Goal: Communication & Community: Ask a question

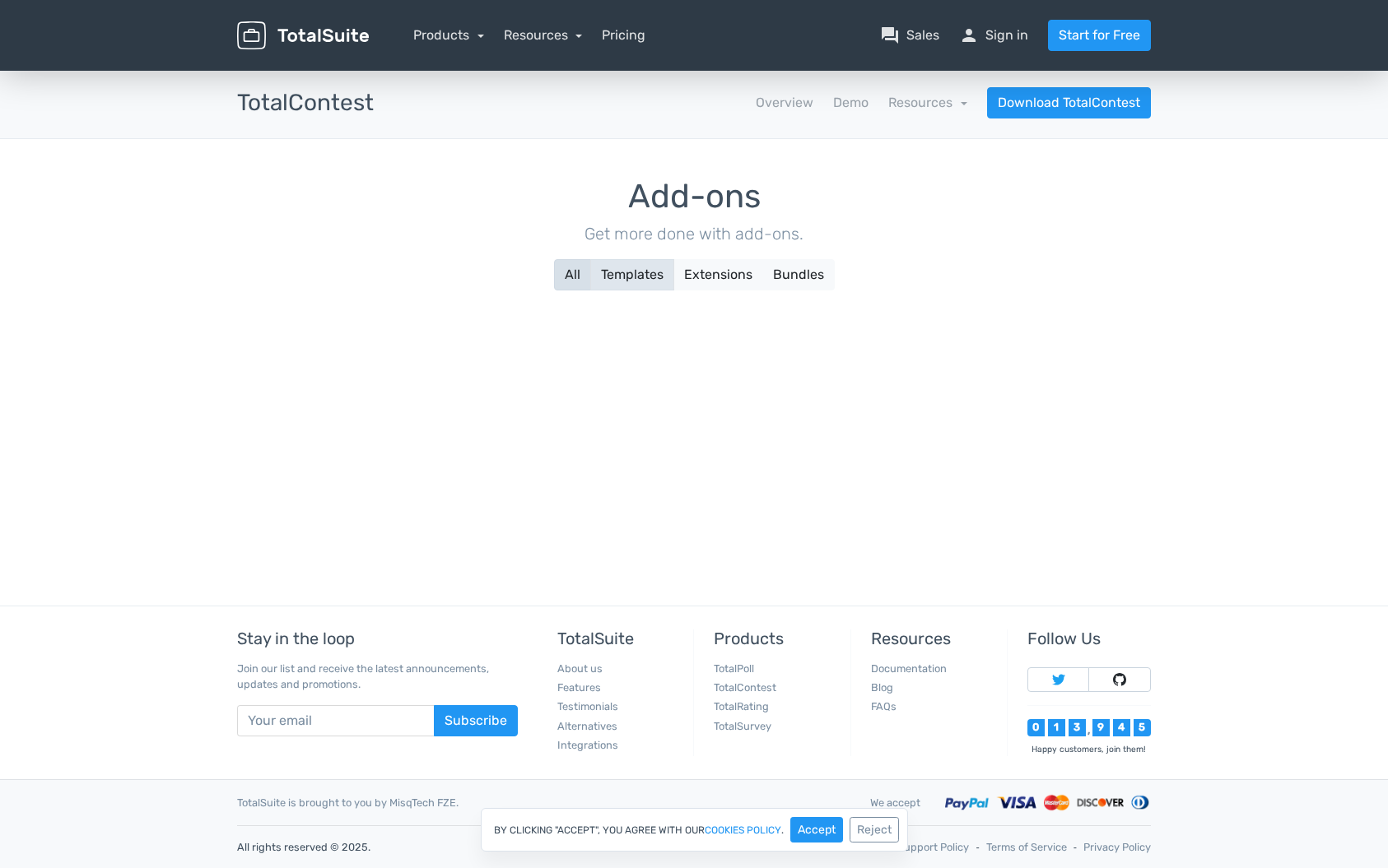
click at [628, 283] on button "Templates" at bounding box center [632, 275] width 84 height 32
click at [730, 263] on button "Extensions" at bounding box center [718, 275] width 90 height 32
click at [788, 272] on button "Bundles" at bounding box center [799, 275] width 73 height 32
click at [919, 104] on link "Resources" at bounding box center [928, 102] width 79 height 16
click at [761, 687] on link "TotalContest" at bounding box center [745, 687] width 62 height 12
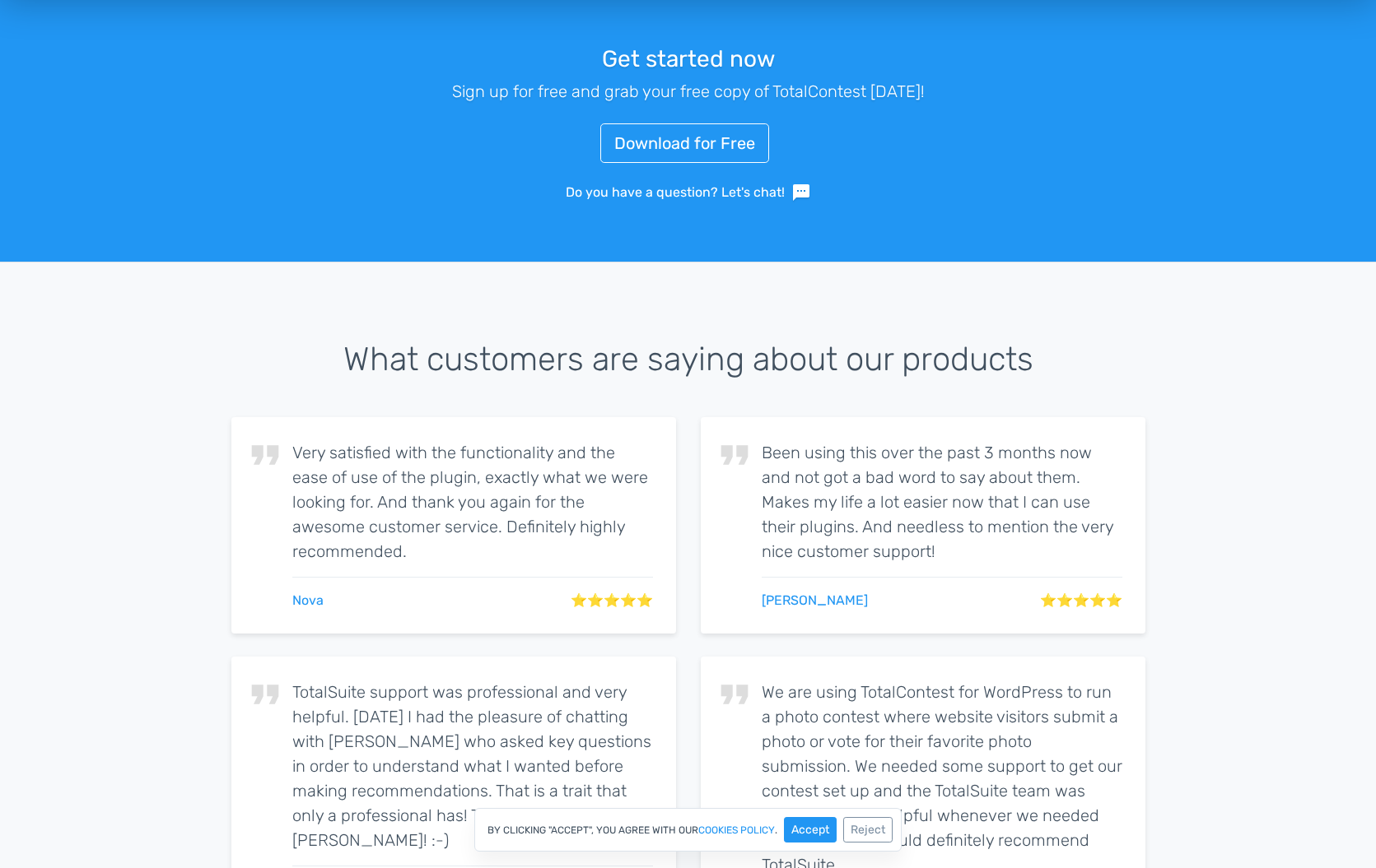
scroll to position [3594, 0]
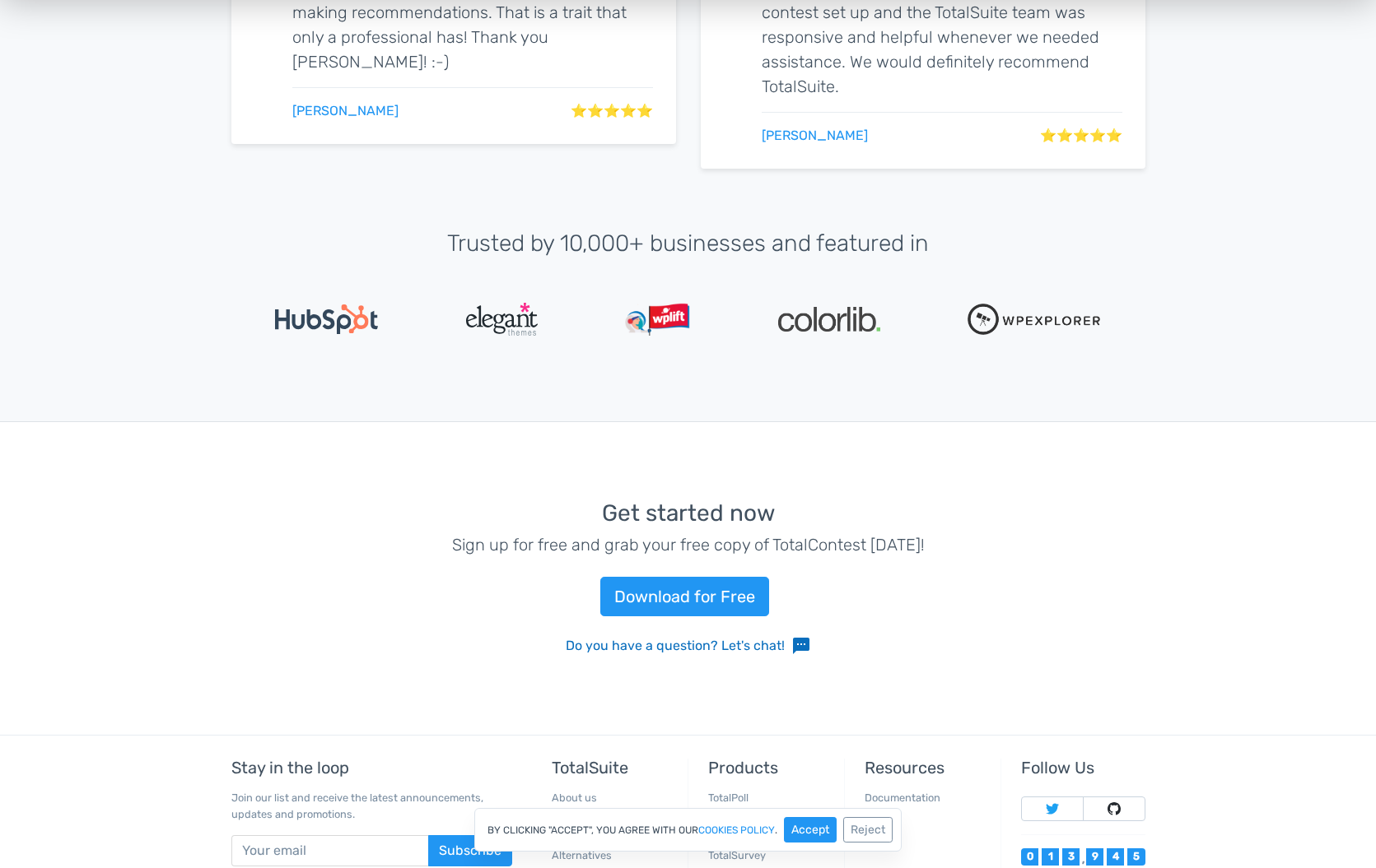
click at [774, 641] on link "Do you have a question? Let's chat! sms" at bounding box center [688, 646] width 245 height 20
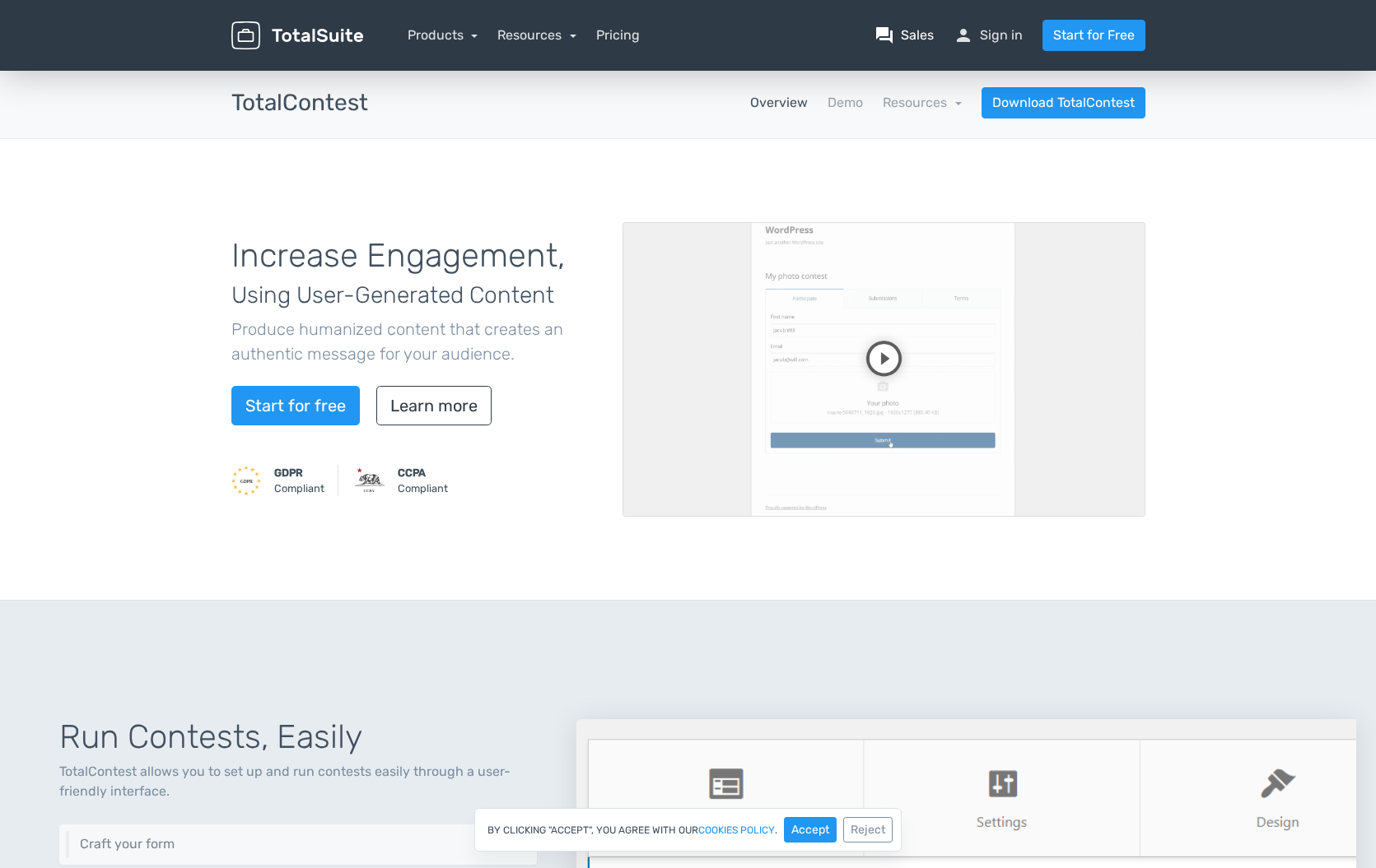
click at [906, 40] on link "question_answer Sales" at bounding box center [905, 34] width 60 height 20
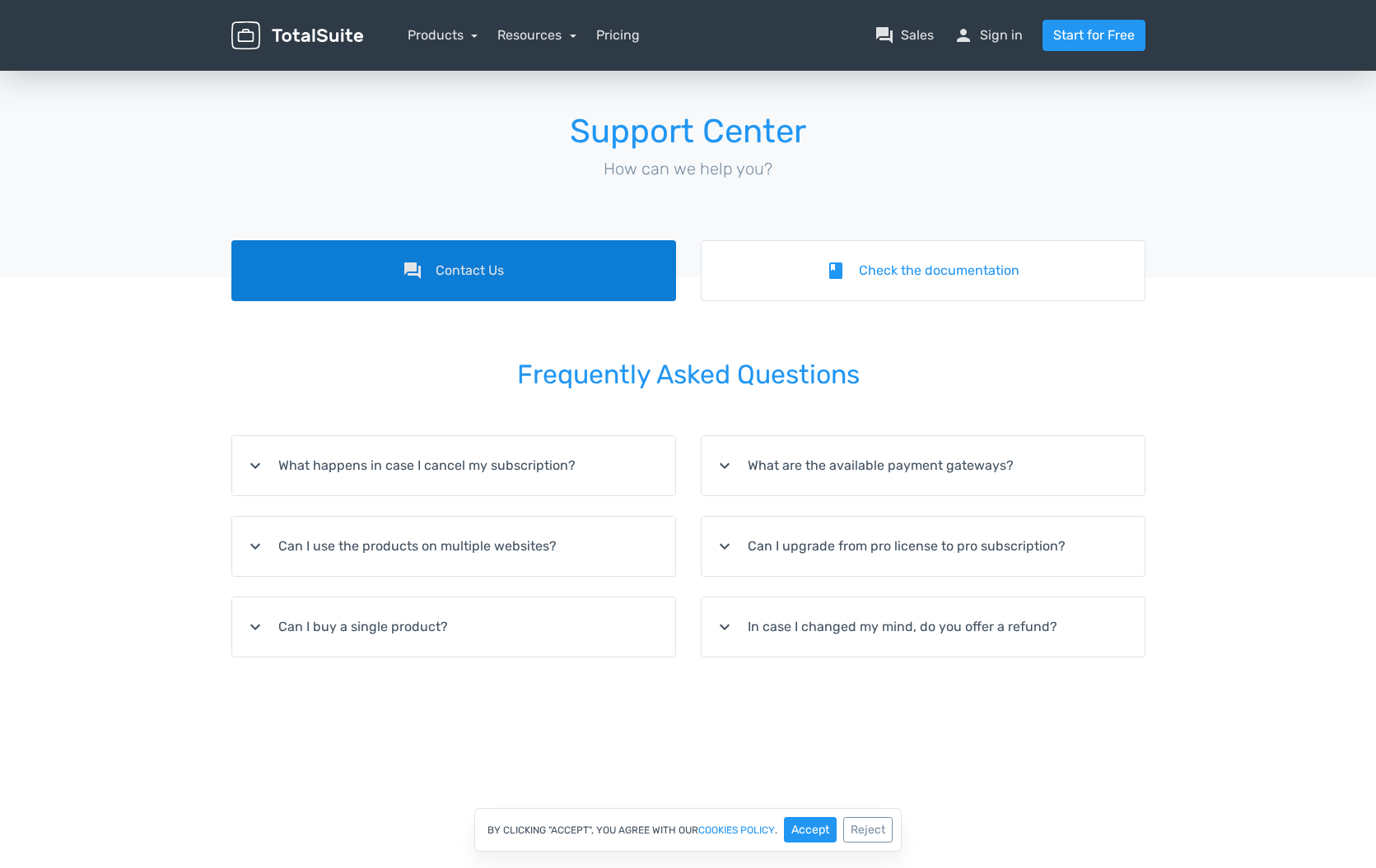
click at [642, 289] on link "forum Contact Us" at bounding box center [454, 271] width 444 height 61
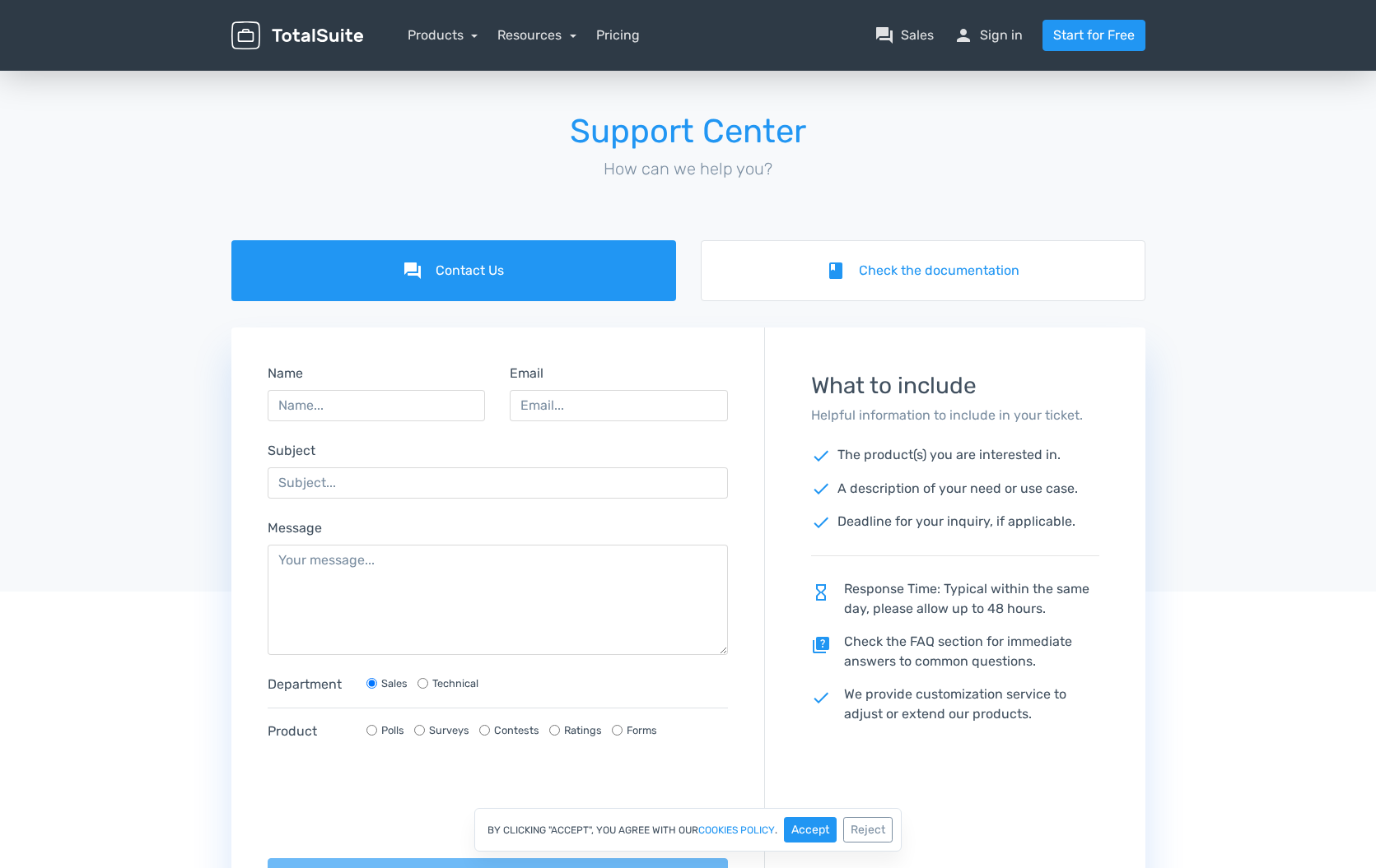
click at [505, 730] on label "Contests" at bounding box center [516, 730] width 46 height 16
click at [490, 730] on input "Contests" at bounding box center [484, 730] width 11 height 11
radio input "true"
click at [377, 595] on textarea "Message" at bounding box center [498, 599] width 461 height 111
paste textarea "Pre-purchase question: the plugin looks very promising for a contest I'm workin…"
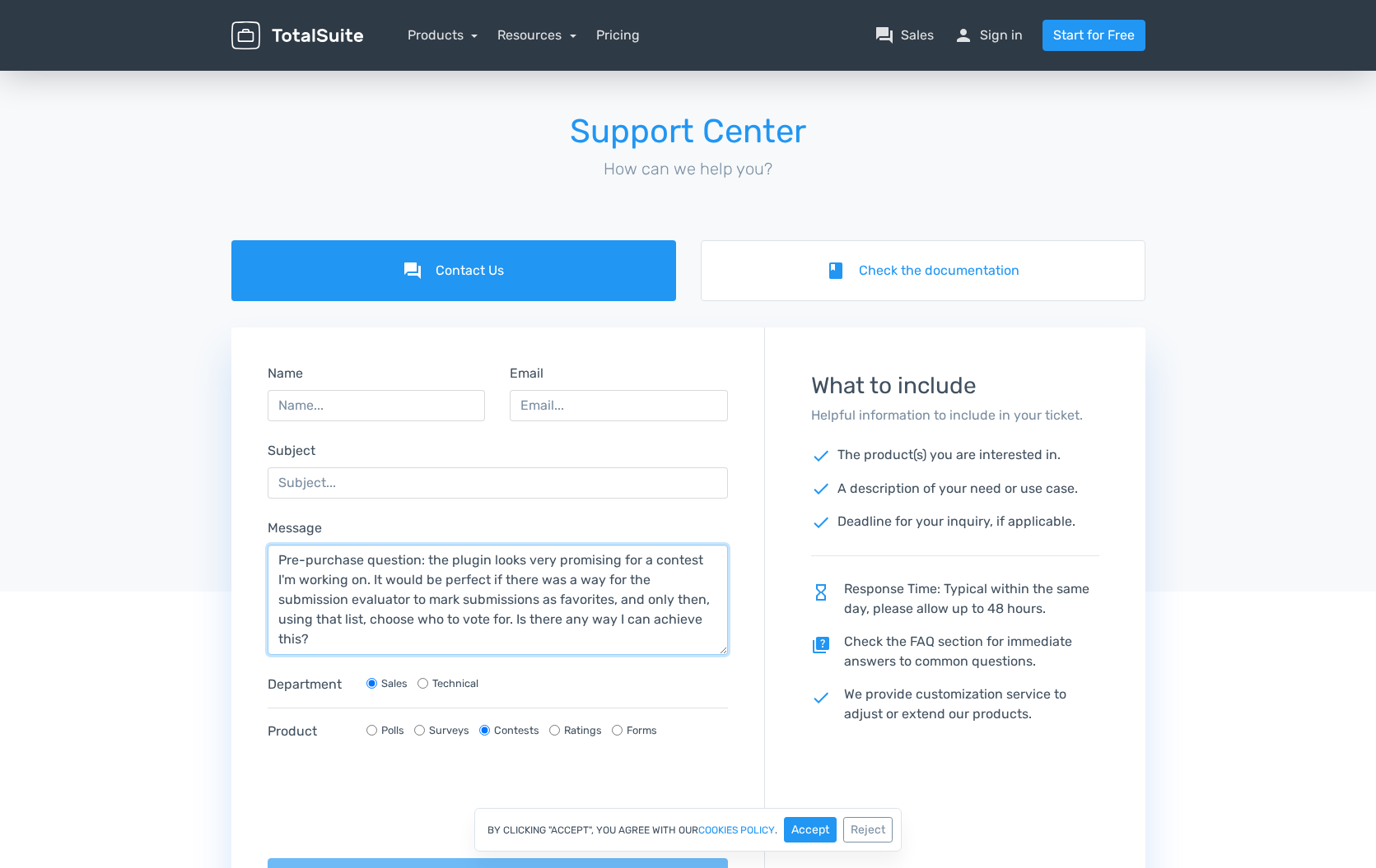
type textarea "Pre-purchase question: the plugin looks very promising for a contest I'm workin…"
click at [360, 480] on input "Subject" at bounding box center [498, 483] width 461 height 32
drag, startPoint x: 422, startPoint y: 554, endPoint x: 271, endPoint y: 547, distance: 151.2
click at [271, 547] on textarea "Pre-purchase question: the plugin looks very promising for a contest I'm workin…" at bounding box center [498, 599] width 461 height 111
drag, startPoint x: 315, startPoint y: 479, endPoint x: 197, endPoint y: 467, distance: 118.6
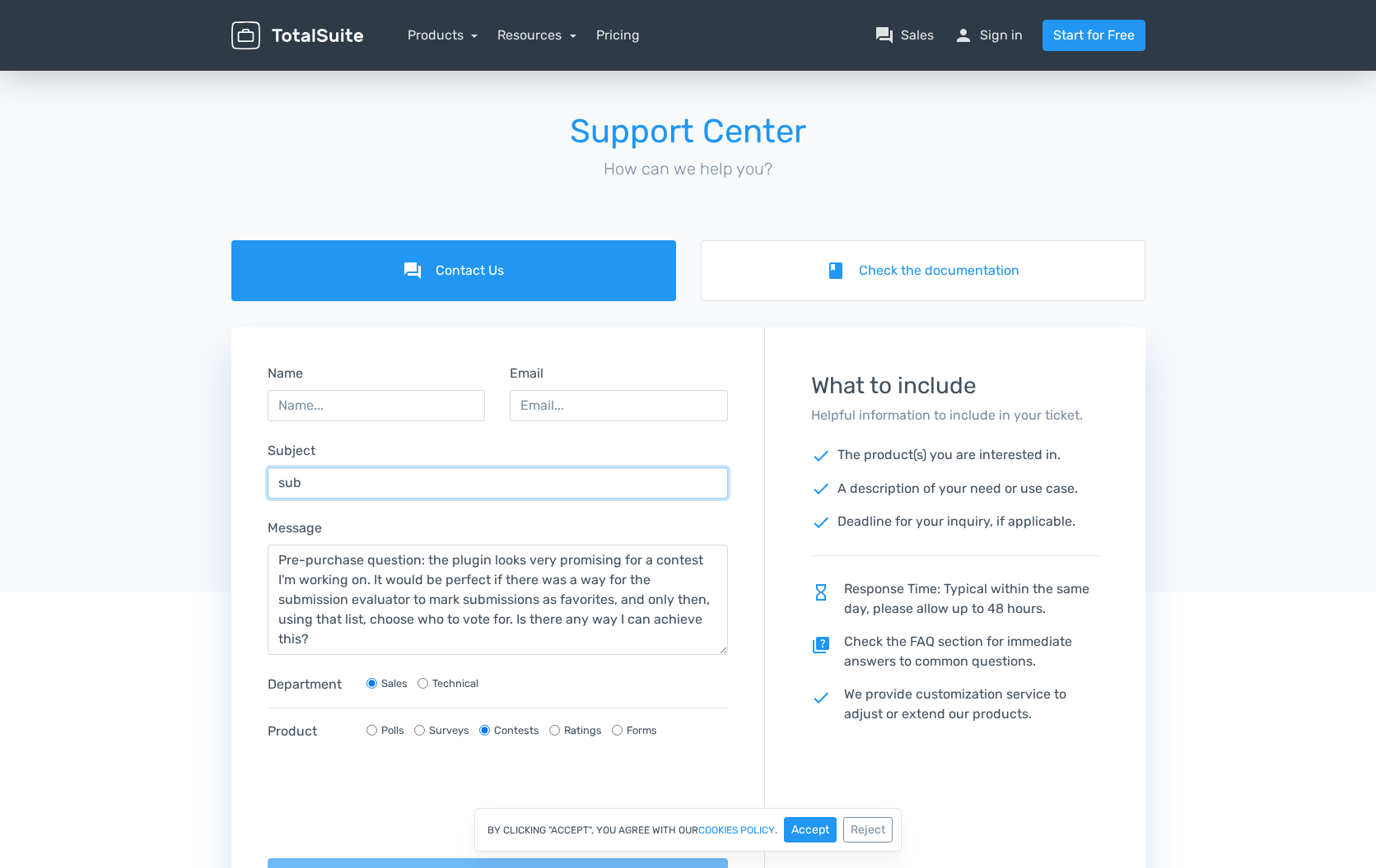
click at [197, 467] on div "forum Contact Us book Check the documentation Name Email Subject sub Message Pr…" at bounding box center [688, 591] width 1376 height 702
paste input "Pre-purchase question:"
type input "Pre-purchase question: favorite submissions"
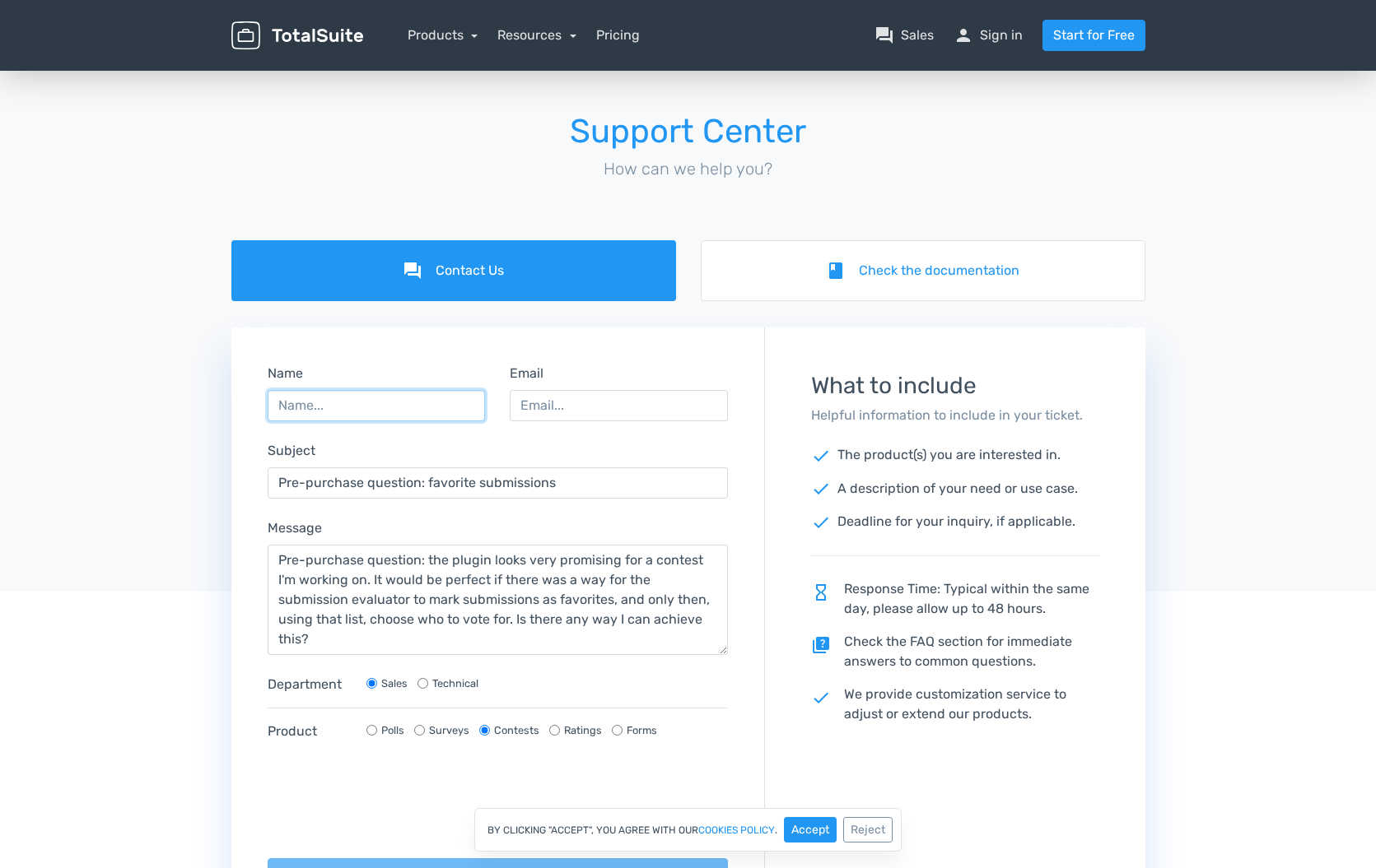
click at [375, 402] on input "Name" at bounding box center [377, 406] width 218 height 32
type input "[PERSON_NAME]"
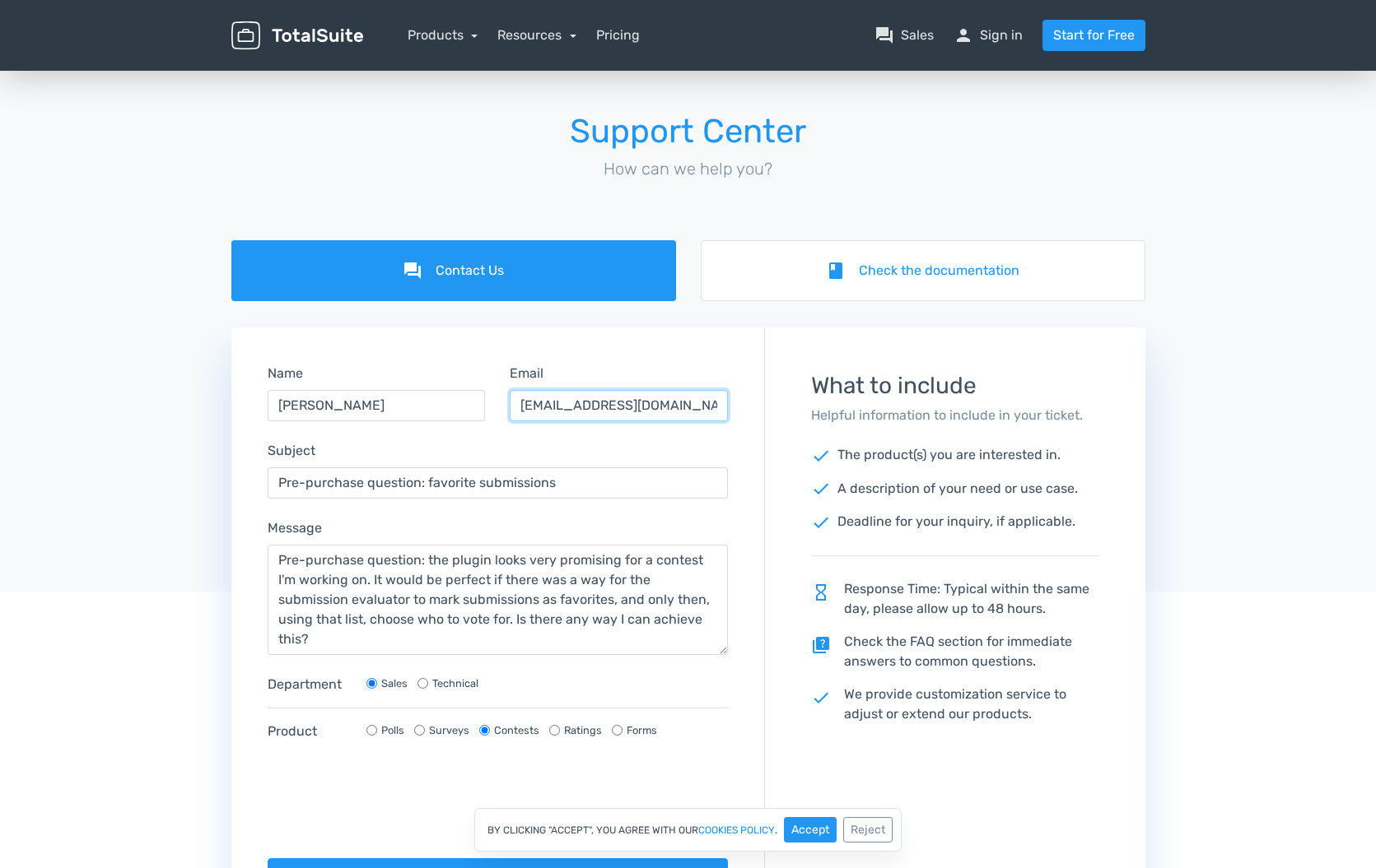
type input "[EMAIL_ADDRESS][DOMAIN_NAME]"
click at [452, 685] on label "Technical" at bounding box center [456, 683] width 46 height 16
click at [429, 685] on input "Technical" at bounding box center [423, 684] width 11 height 11
radio input "true"
radio input "false"
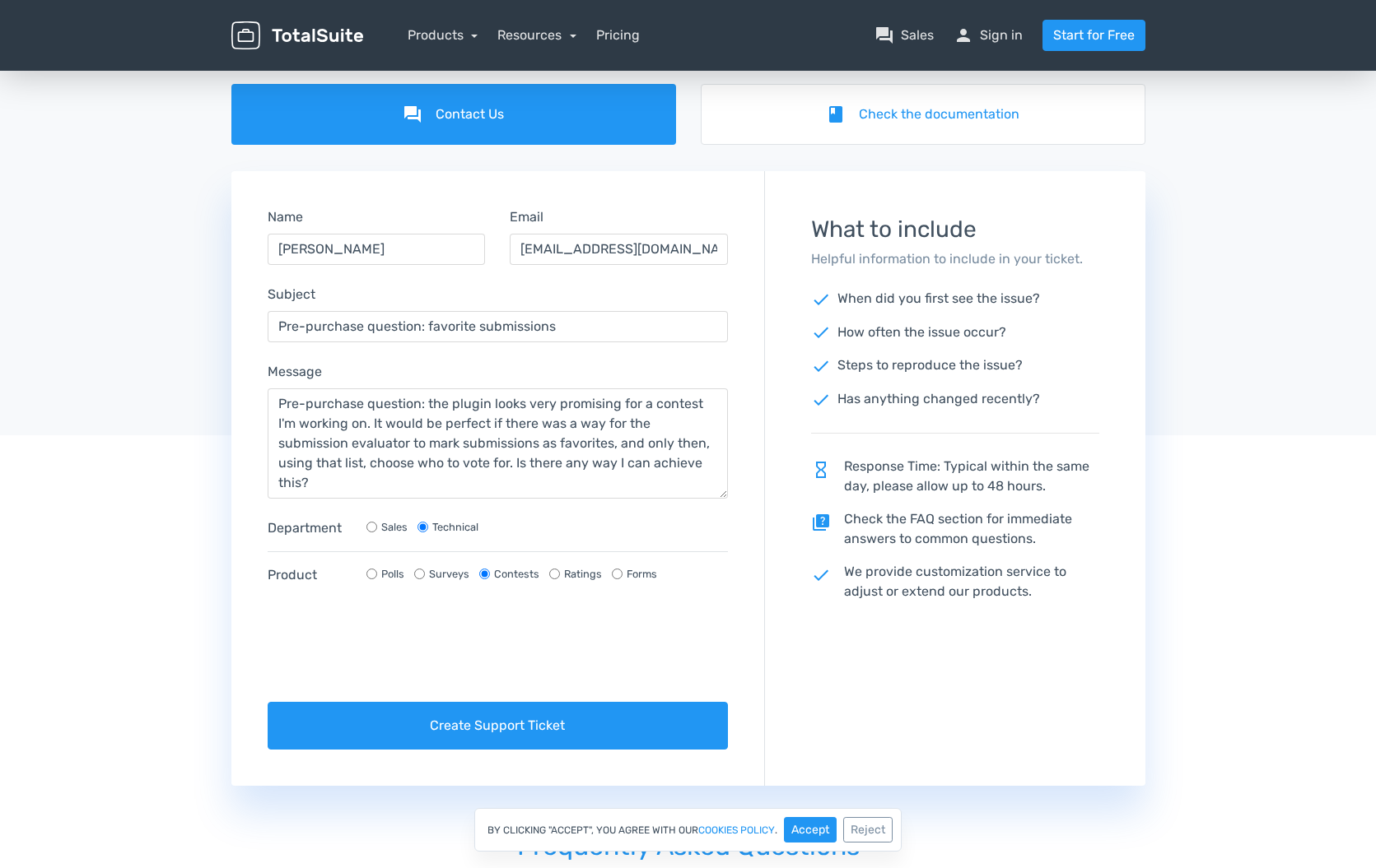
scroll to position [158, 0]
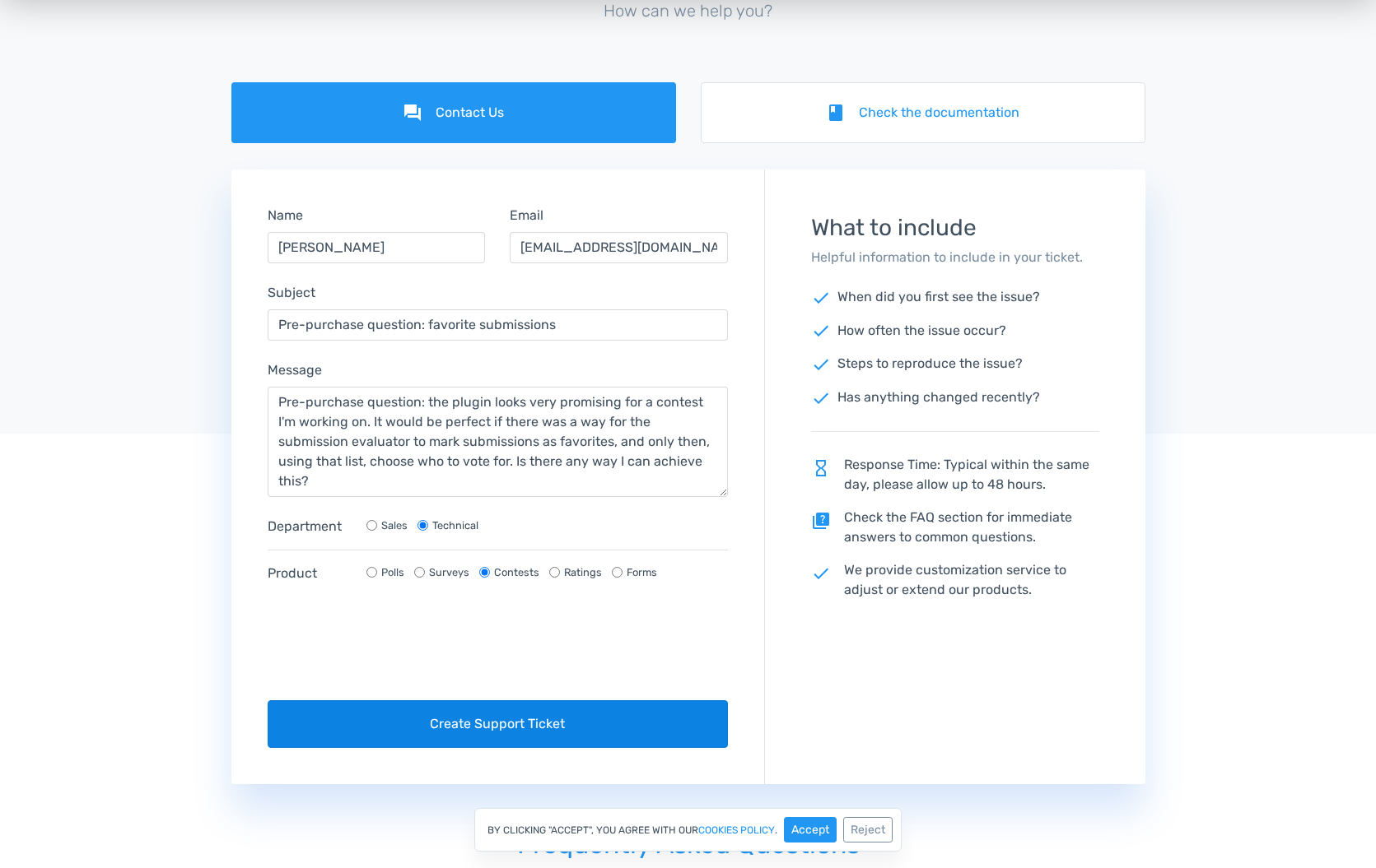
click at [559, 717] on button "Create Support Ticket" at bounding box center [498, 724] width 461 height 47
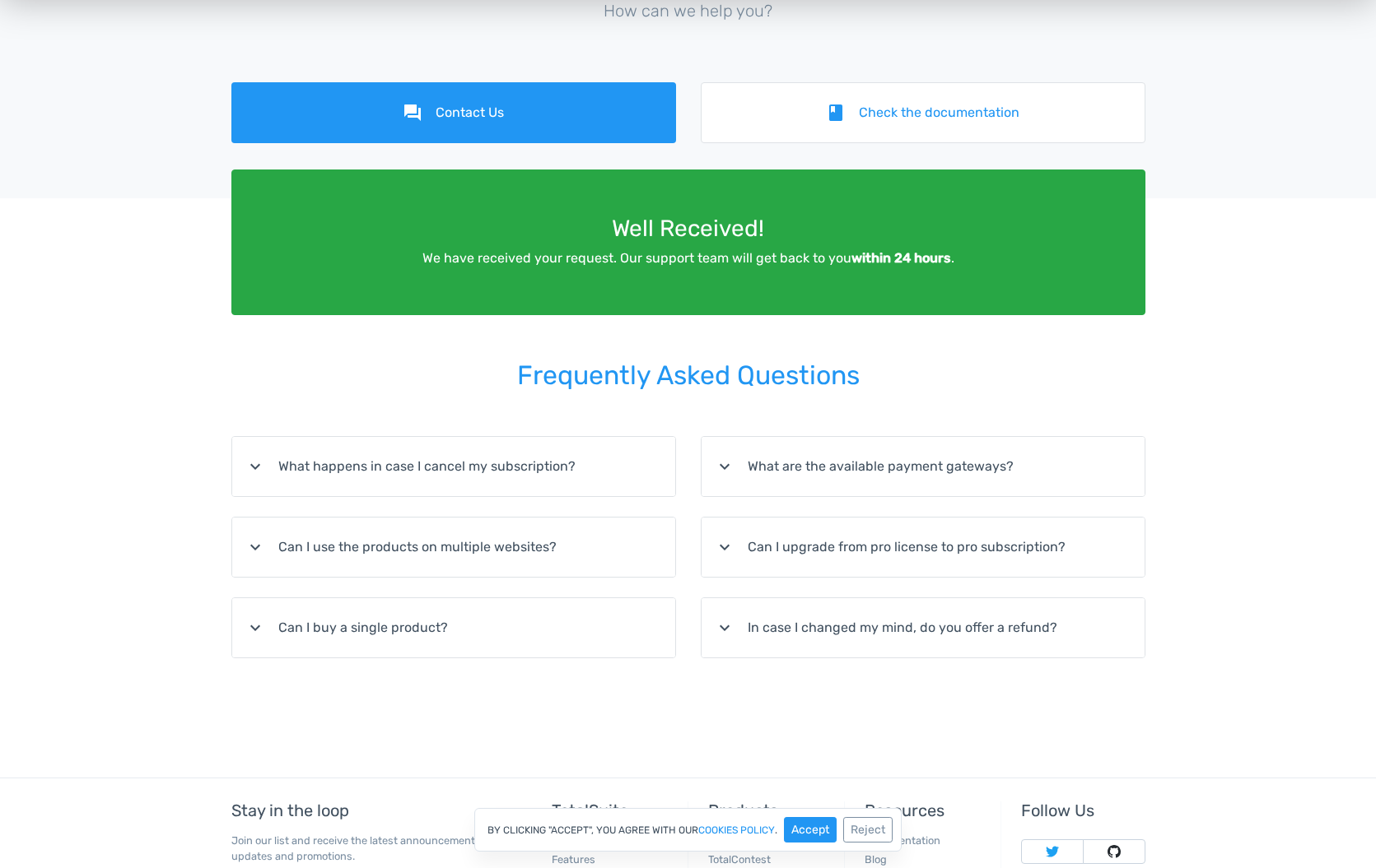
click at [1024, 557] on summary "expand_more Can I upgrade from pro license to pro subscription?" at bounding box center [923, 547] width 443 height 59
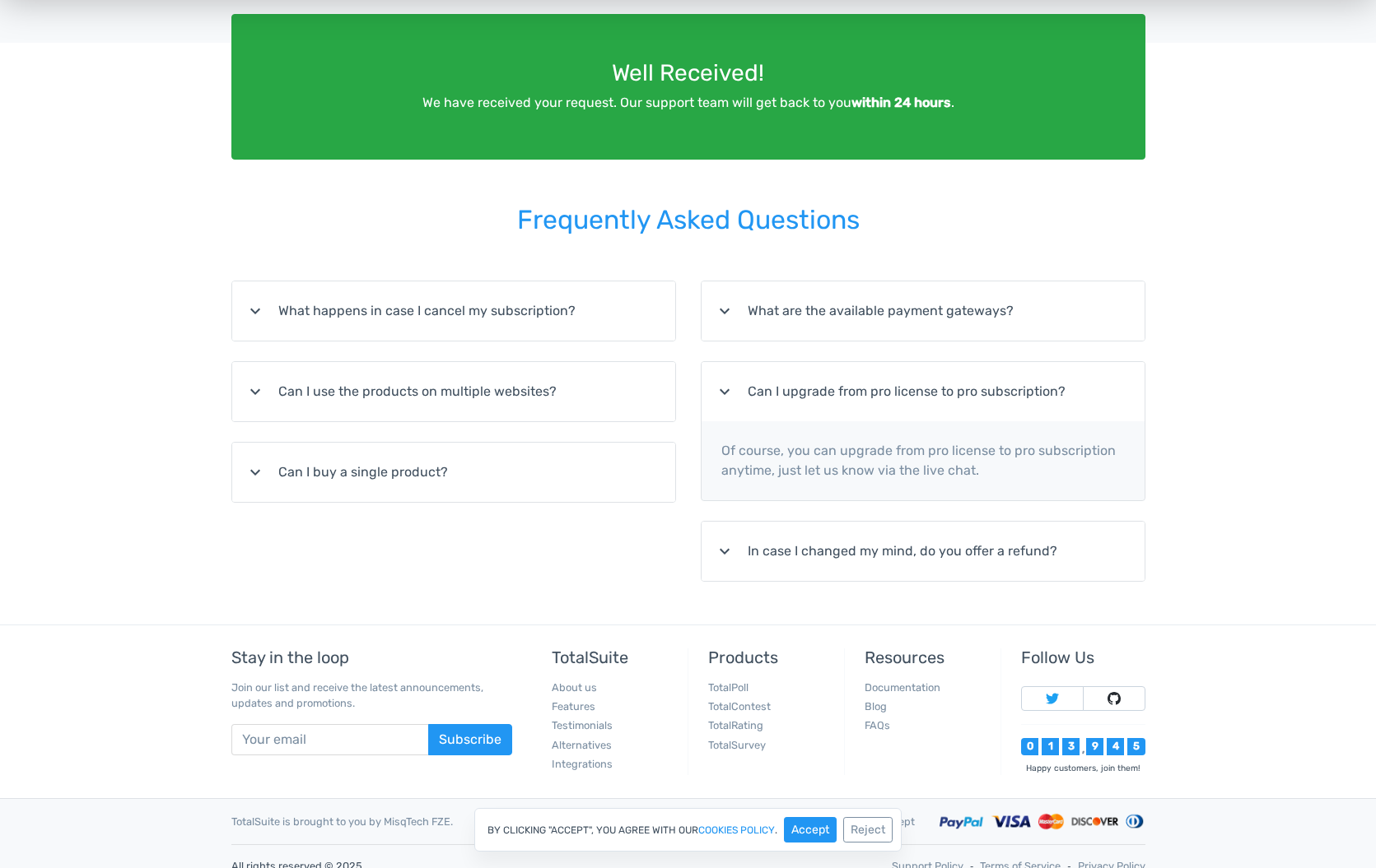
scroll to position [315, 0]
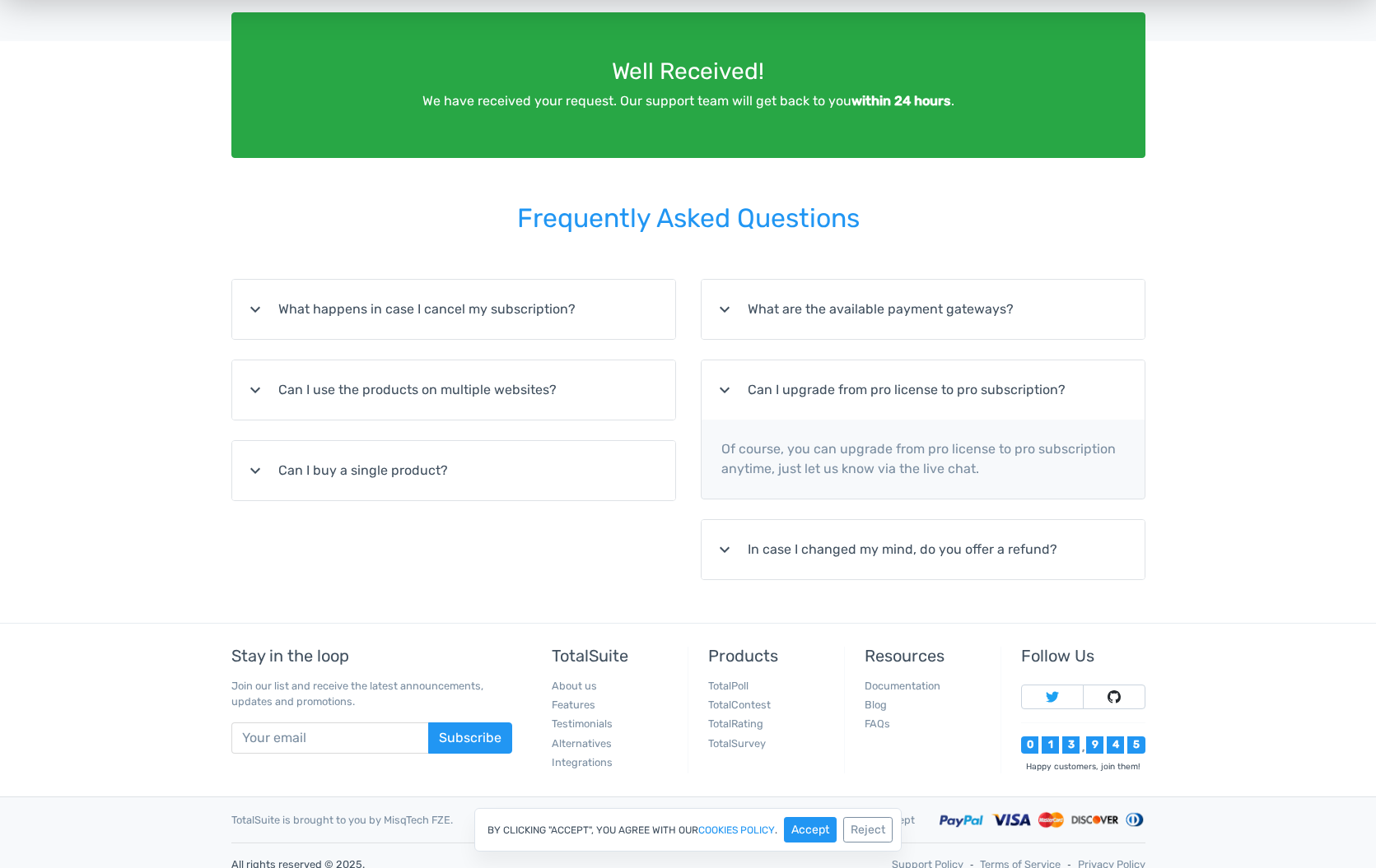
click at [1037, 573] on summary "expand_more In case I changed my mind, do you offer a refund?" at bounding box center [923, 550] width 443 height 59
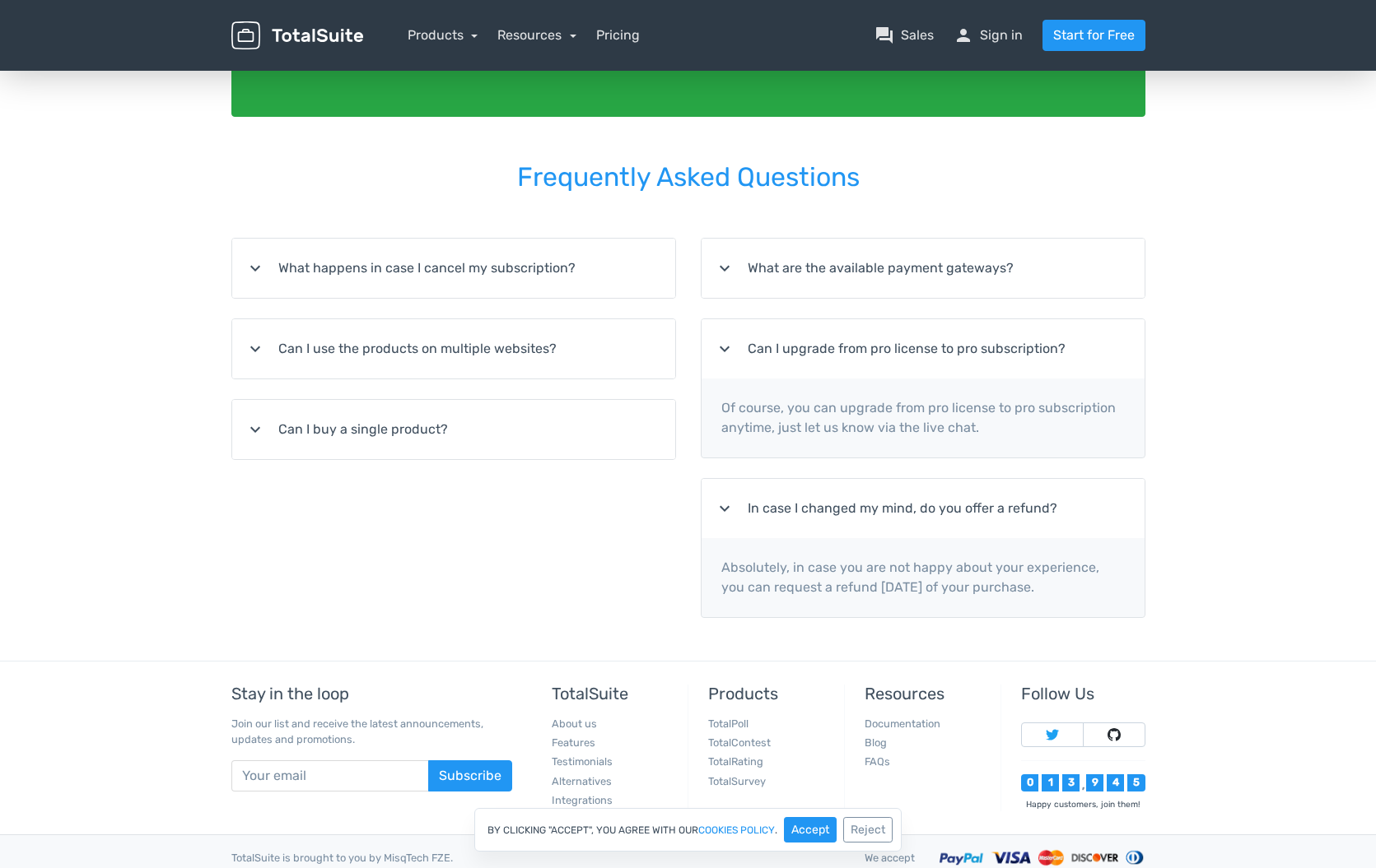
scroll to position [335, 0]
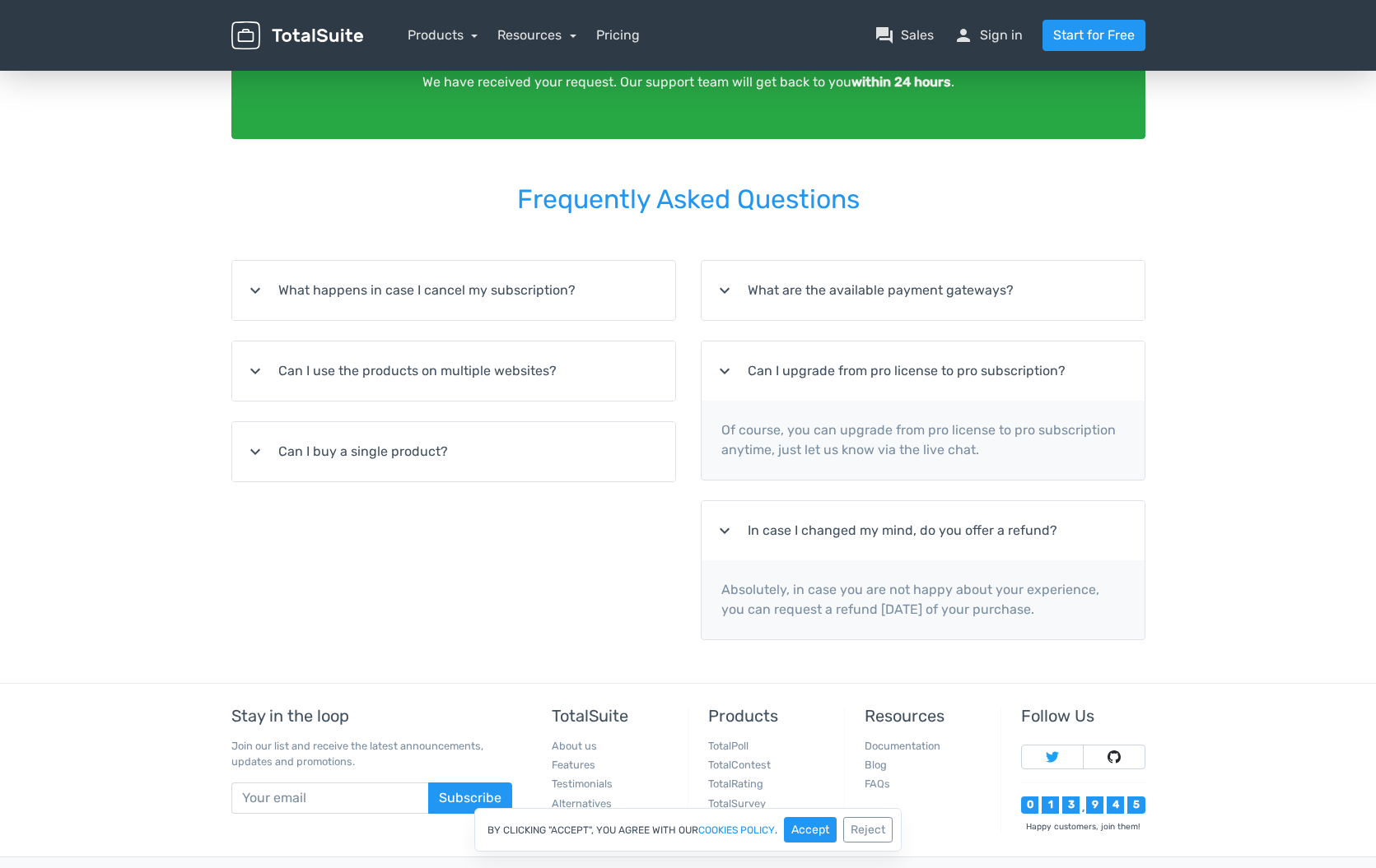
click at [1097, 804] on div "9" at bounding box center [1094, 805] width 18 height 18
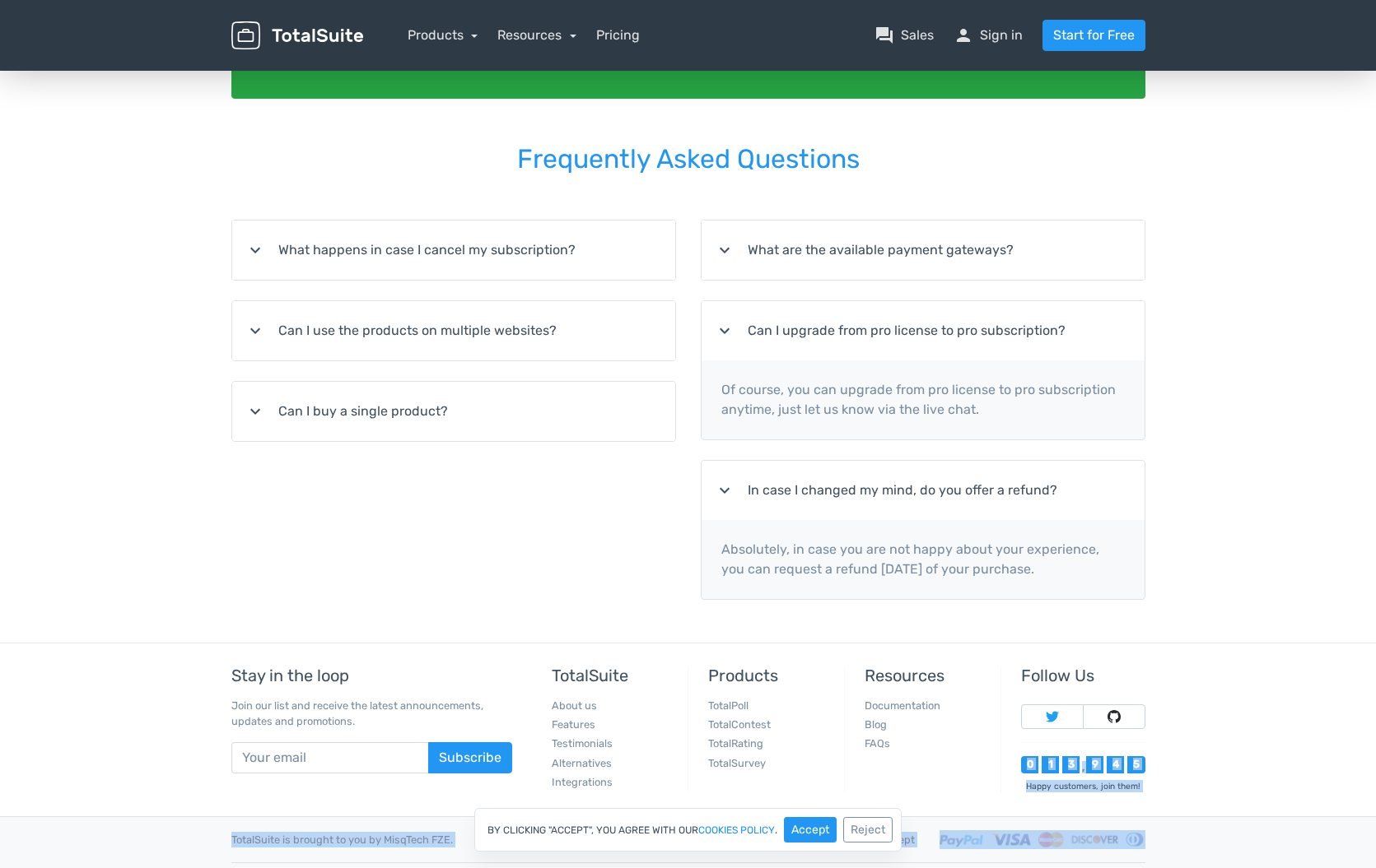
drag, startPoint x: 1025, startPoint y: 802, endPoint x: 1098, endPoint y: 800, distance: 73.0
click at [1086, 802] on footer "Stay in the loop Join our list and receive the latest announcements, updates an…" at bounding box center [688, 774] width 1376 height 263
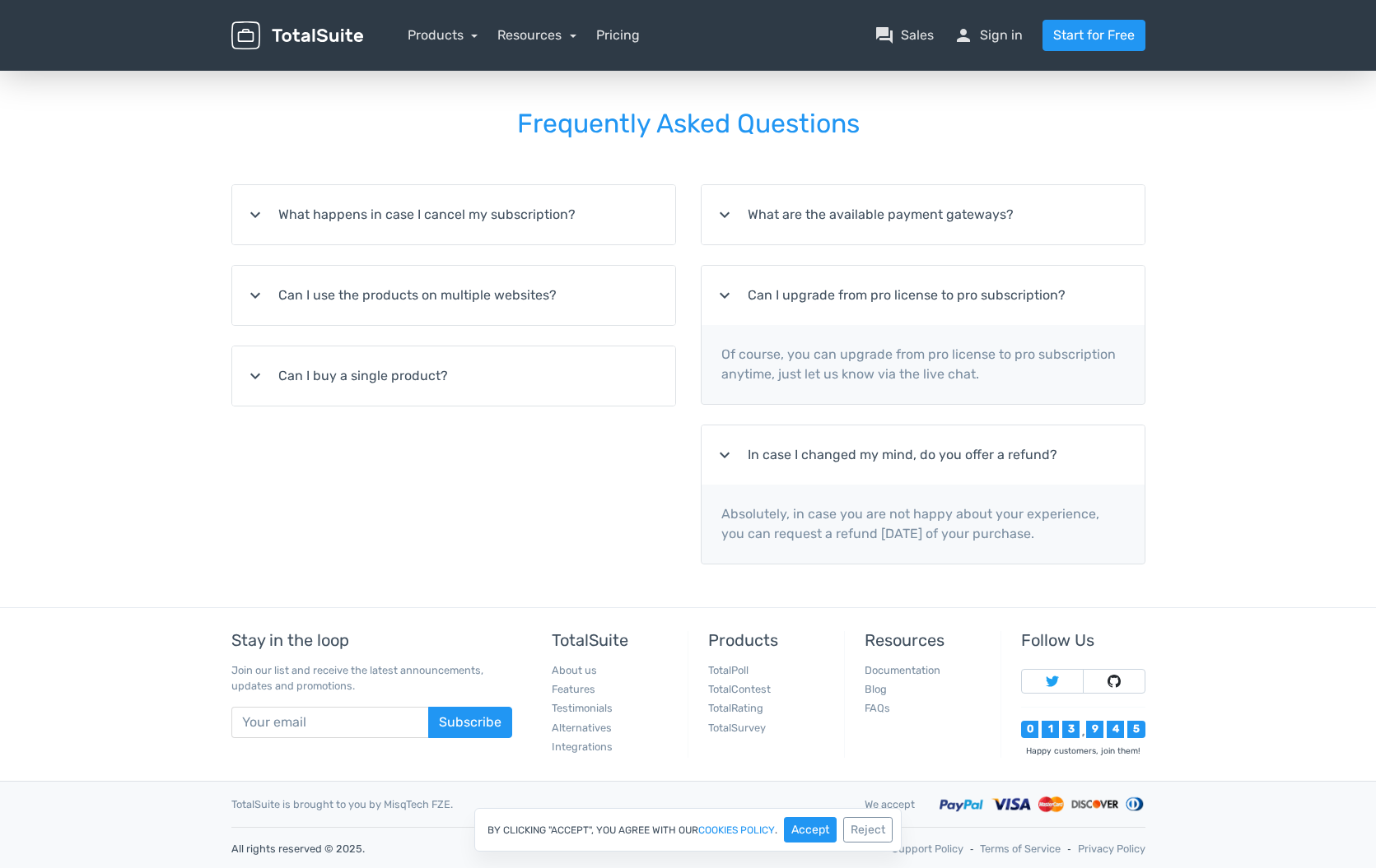
click at [1180, 673] on footer "Stay in the loop Join our list and receive the latest announcements, updates an…" at bounding box center [688, 739] width 1376 height 263
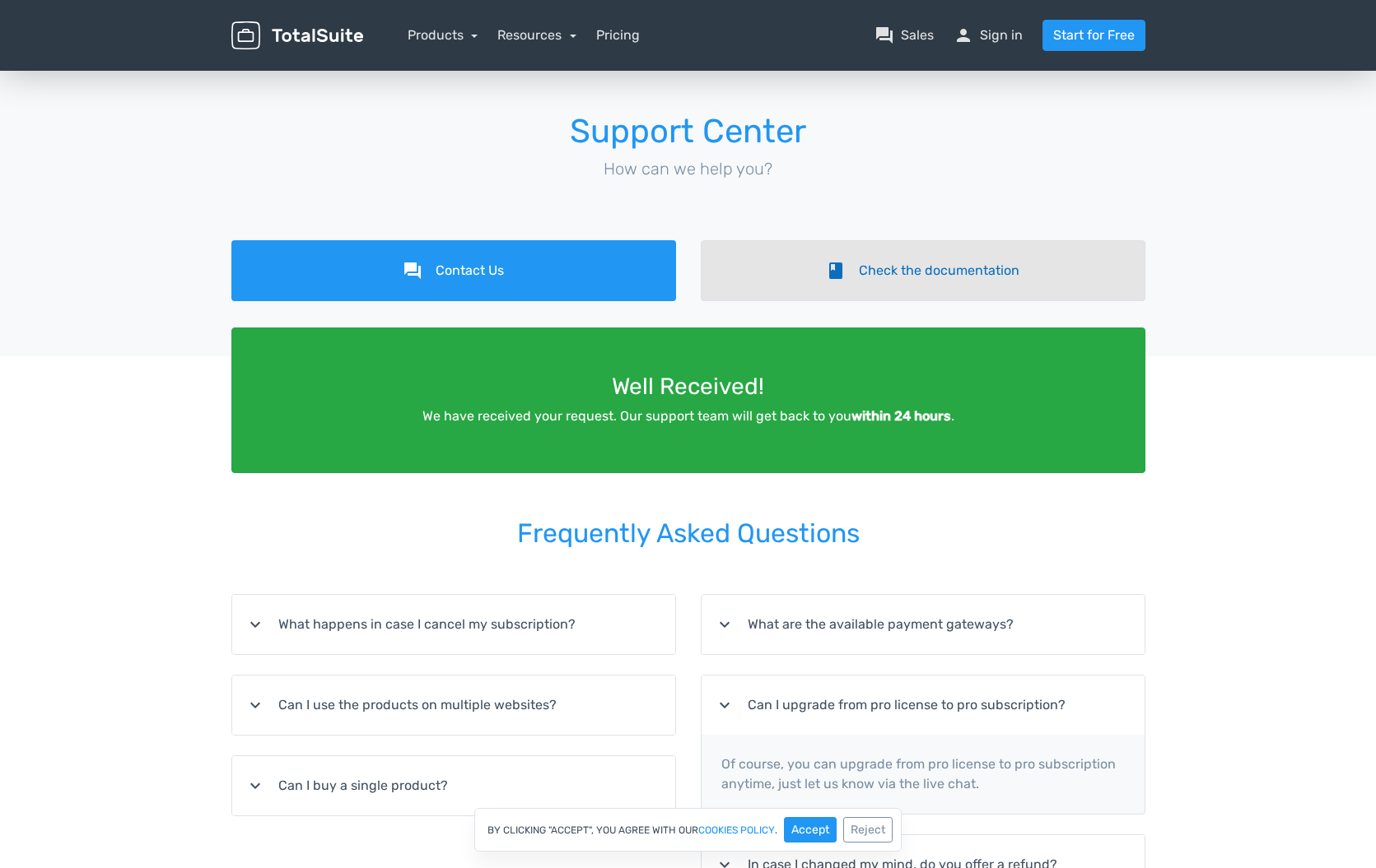
scroll to position [0, 0]
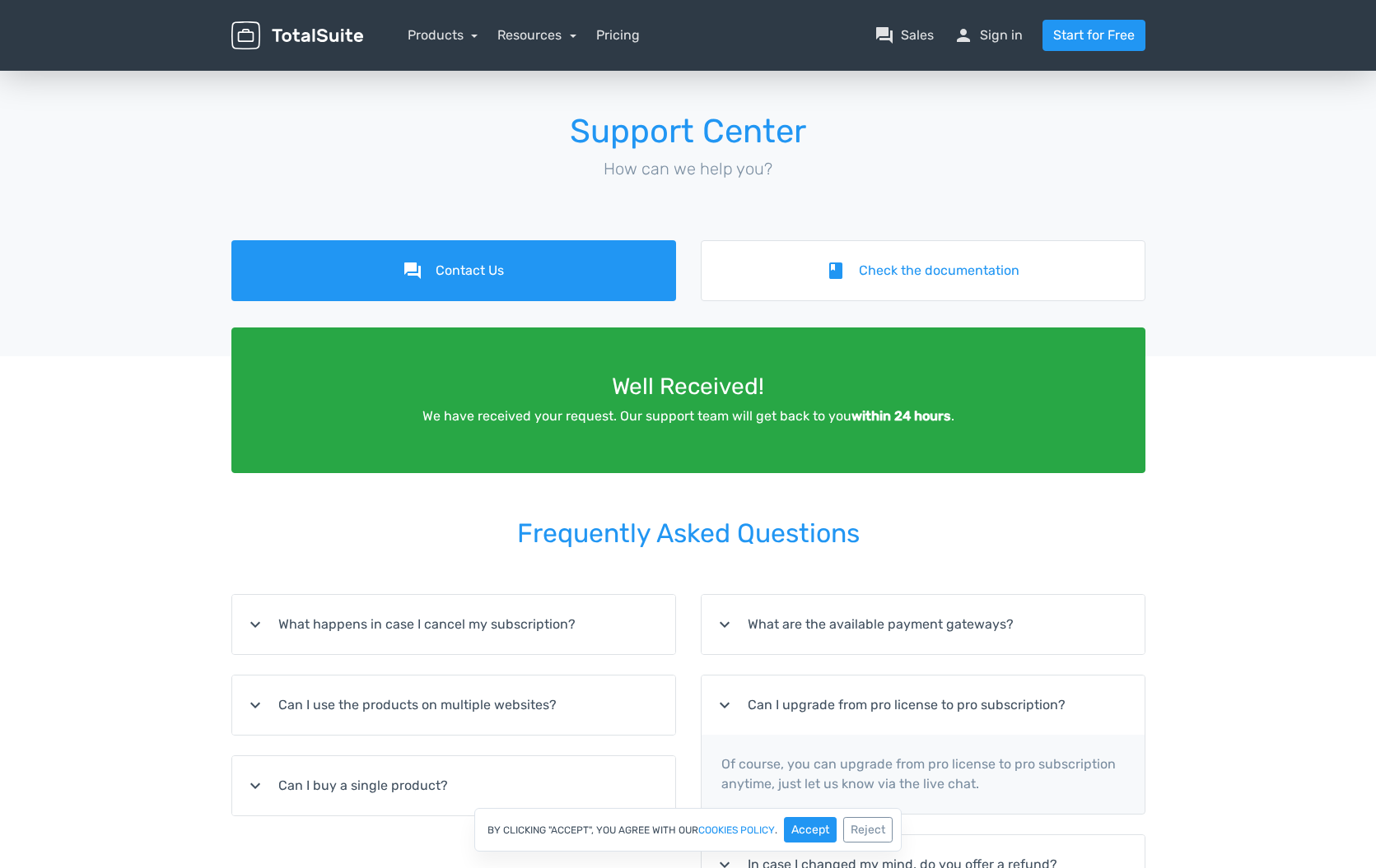
click at [988, 173] on p "How can we help you?" at bounding box center [688, 168] width 914 height 25
